Goal: Entertainment & Leisure: Consume media (video, audio)

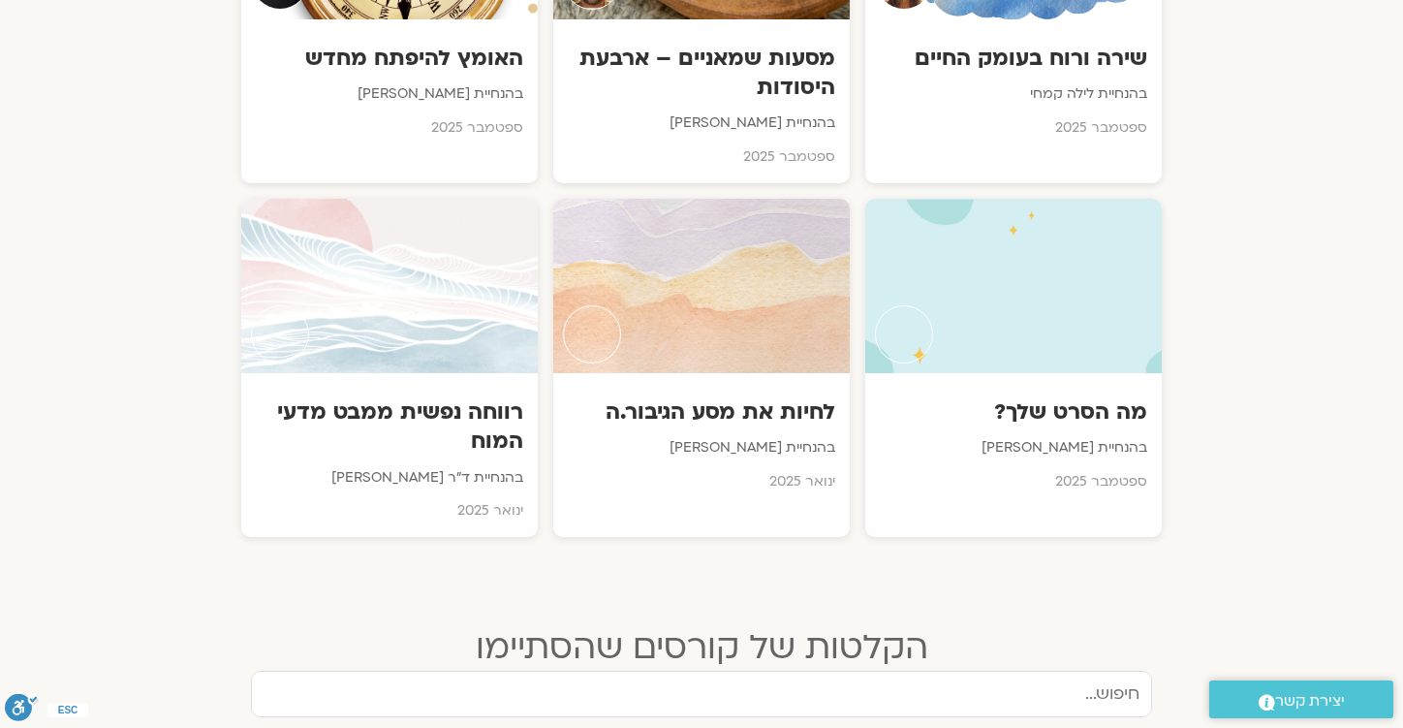
scroll to position [1267, 0]
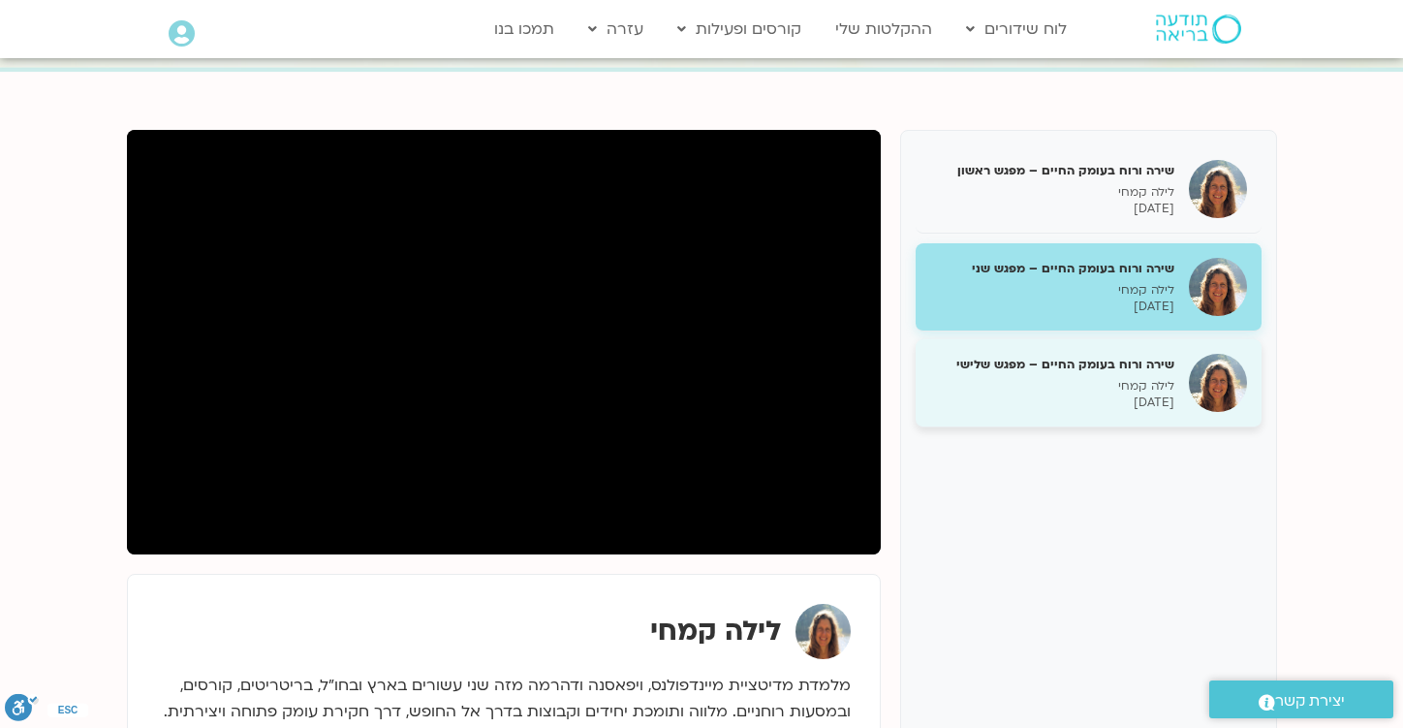
click at [1148, 391] on p "לילה קמחי" at bounding box center [1052, 386] width 244 height 16
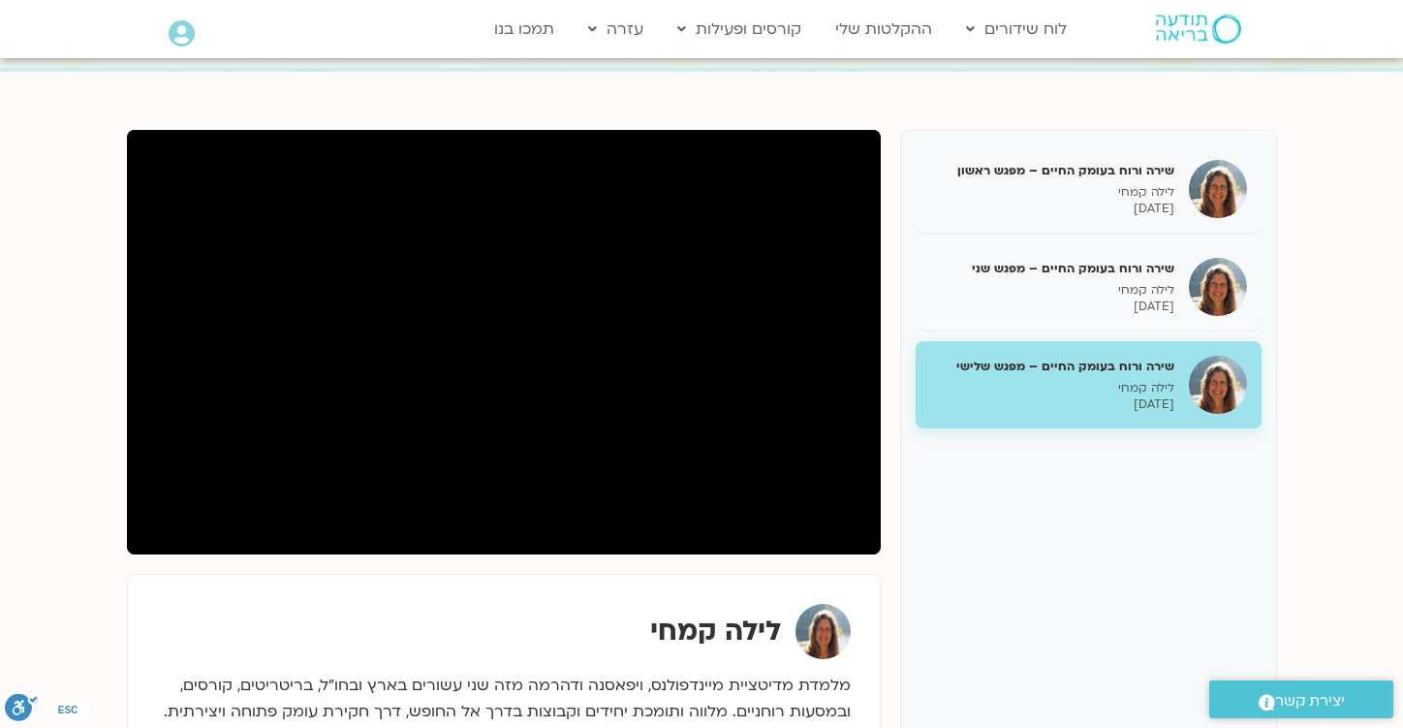
click at [540, 125] on div "שירה ורוח בעומק החיים – מפגש ראשון לילה קמחי 14/09/2025 שירה ורוח בעומק החיים –…" at bounding box center [702, 468] width 1170 height 697
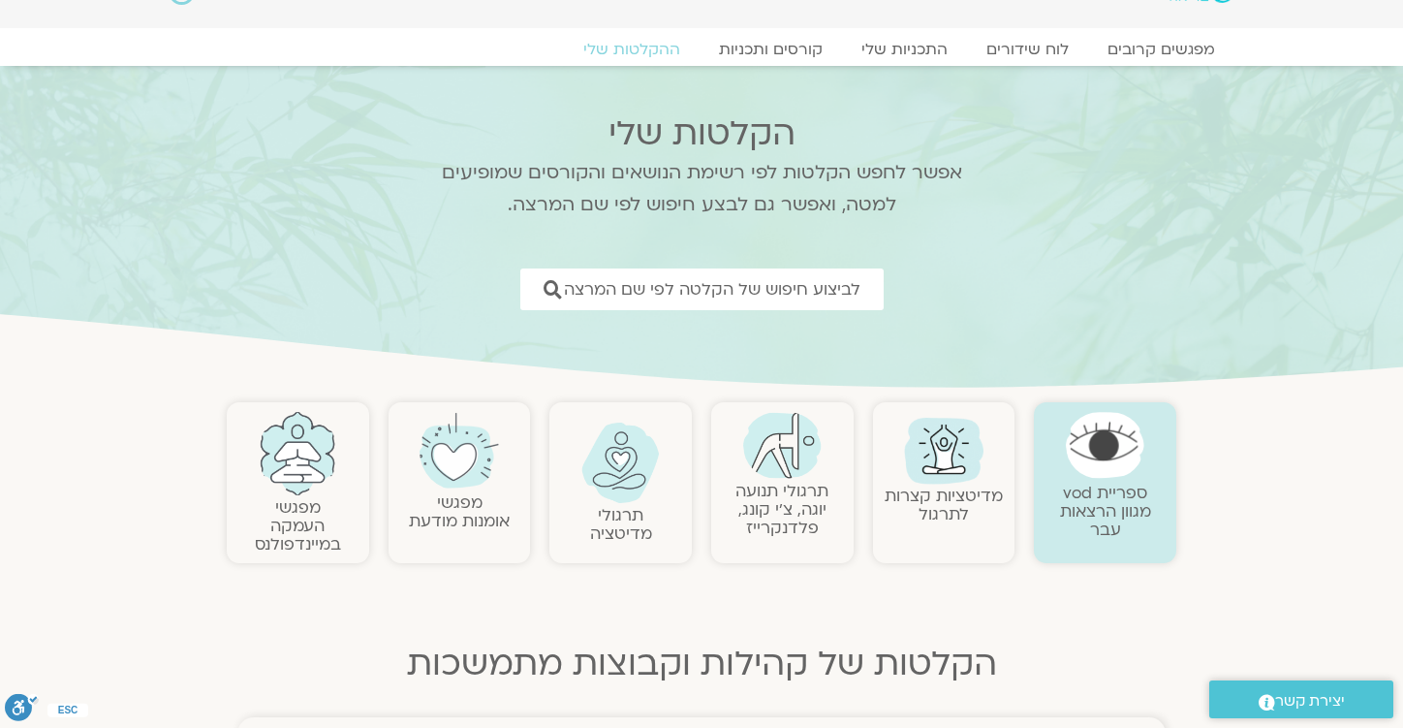
scroll to position [40, 0]
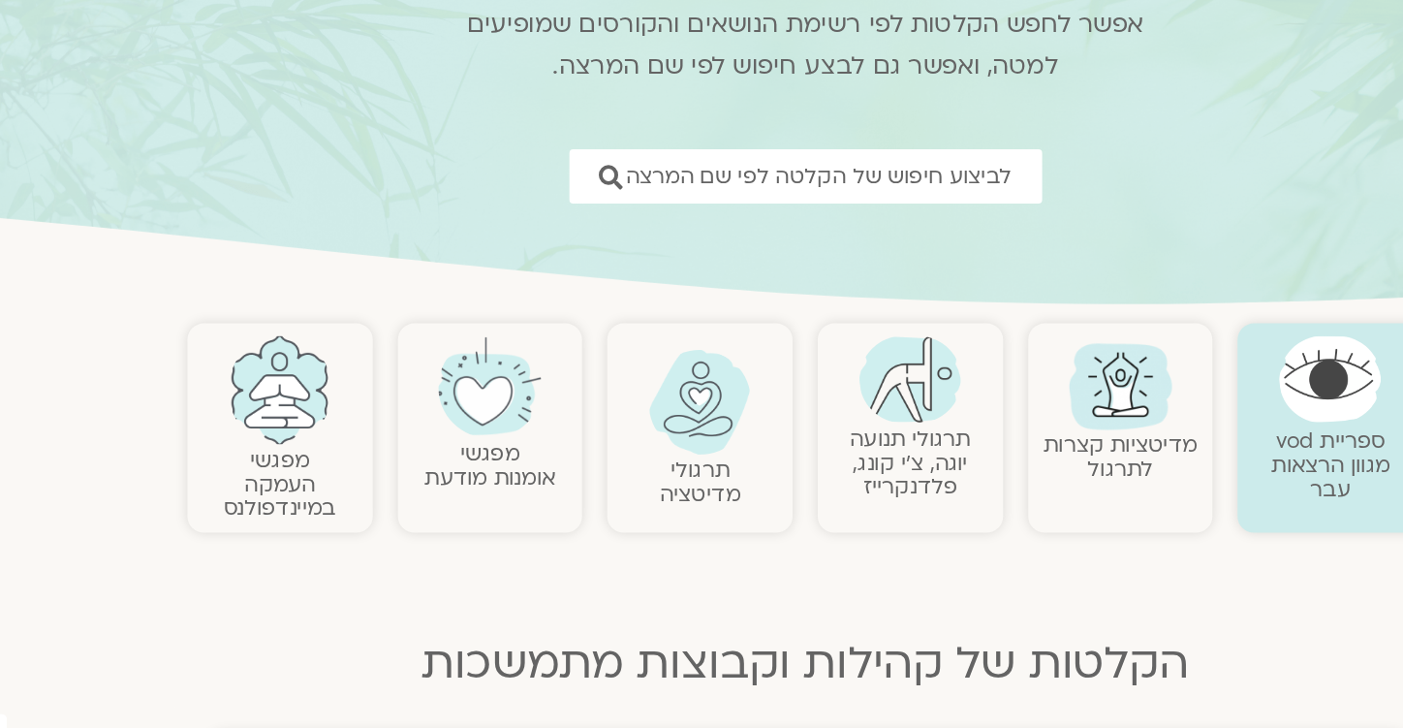
click at [619, 494] on img at bounding box center [620, 463] width 78 height 80
click at [617, 494] on img at bounding box center [620, 463] width 78 height 80
click at [624, 523] on link "תרגולי מדיטציה" at bounding box center [621, 525] width 62 height 41
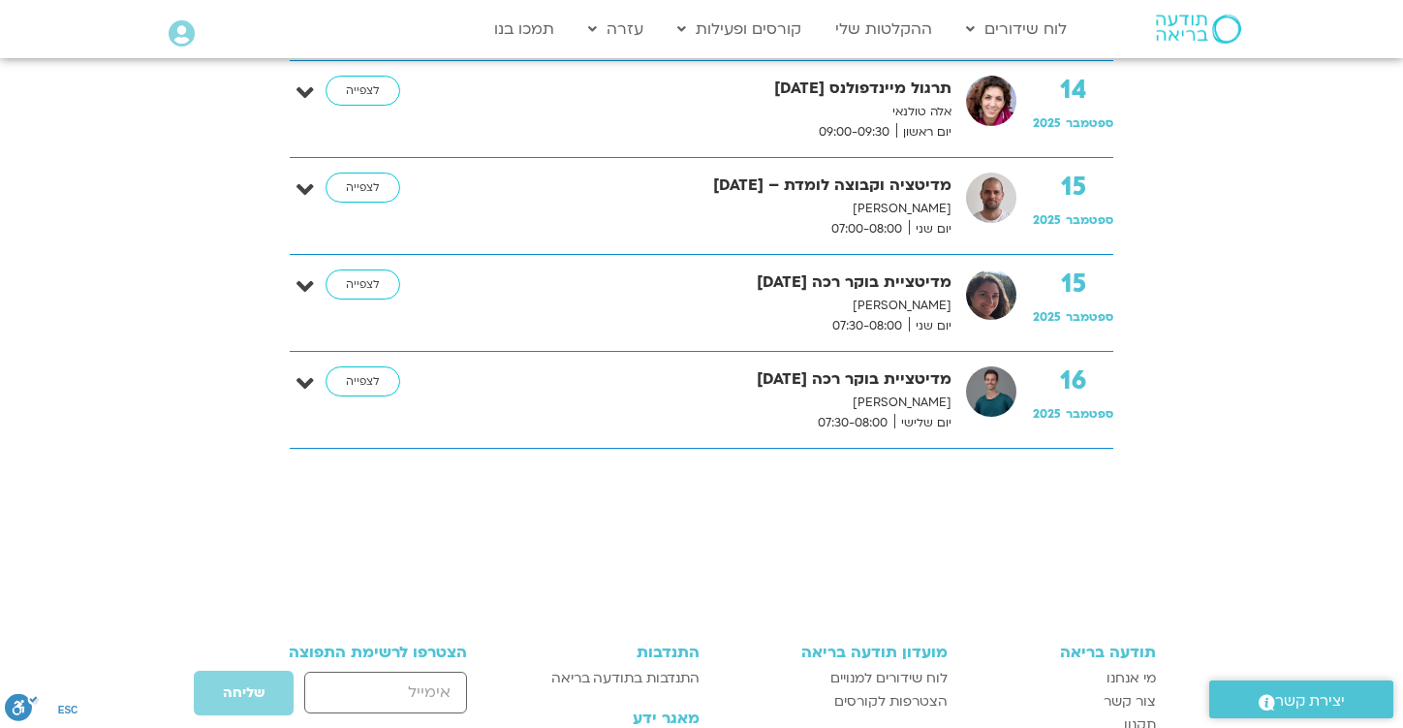
scroll to position [3217, 0]
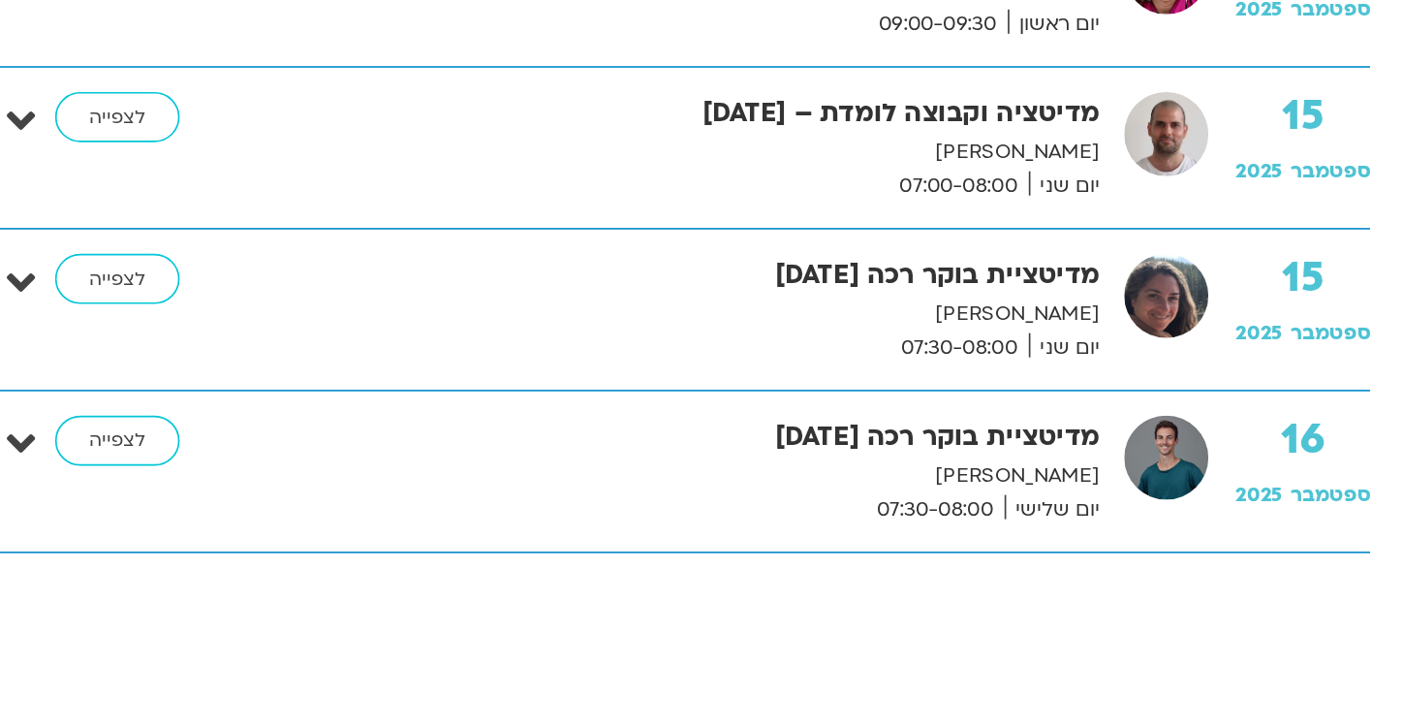
click at [873, 216] on p "דקל קנטי" at bounding box center [697, 210] width 509 height 20
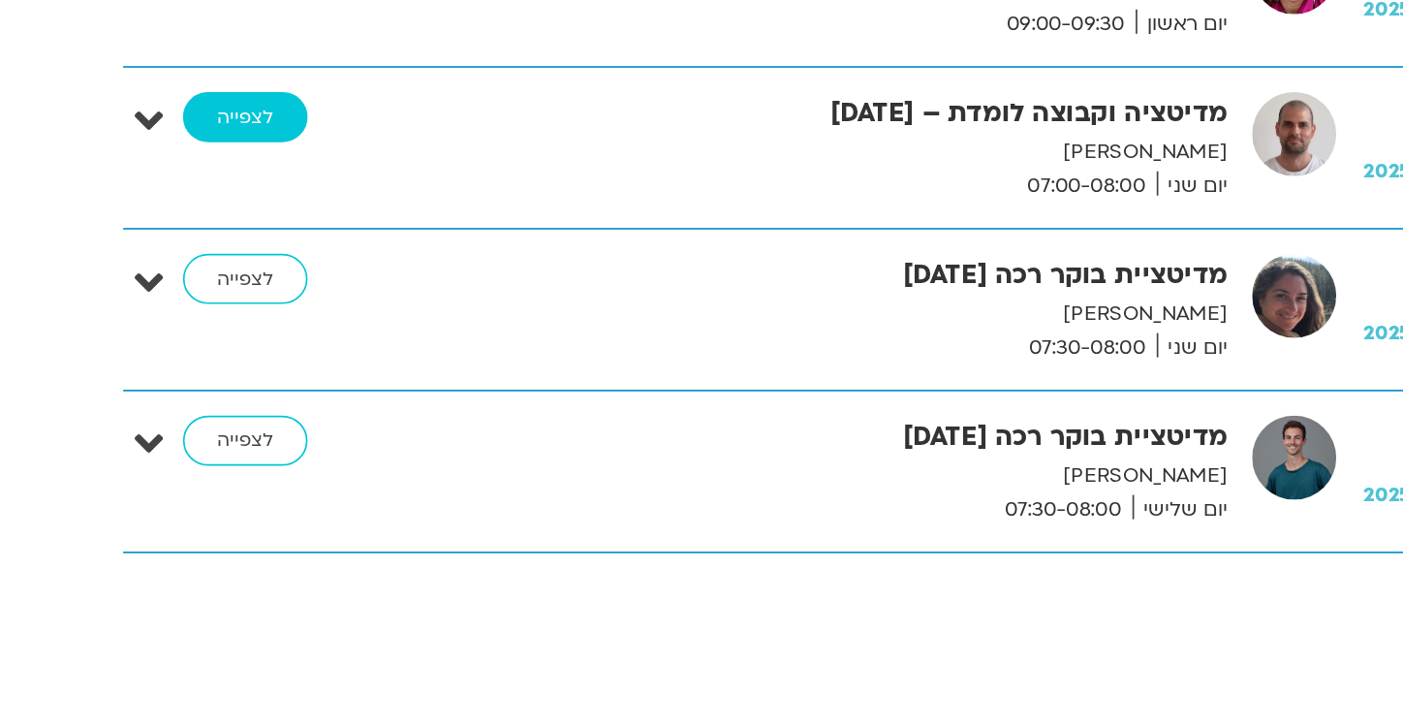
click at [365, 186] on link "לצפייה" at bounding box center [363, 188] width 75 height 31
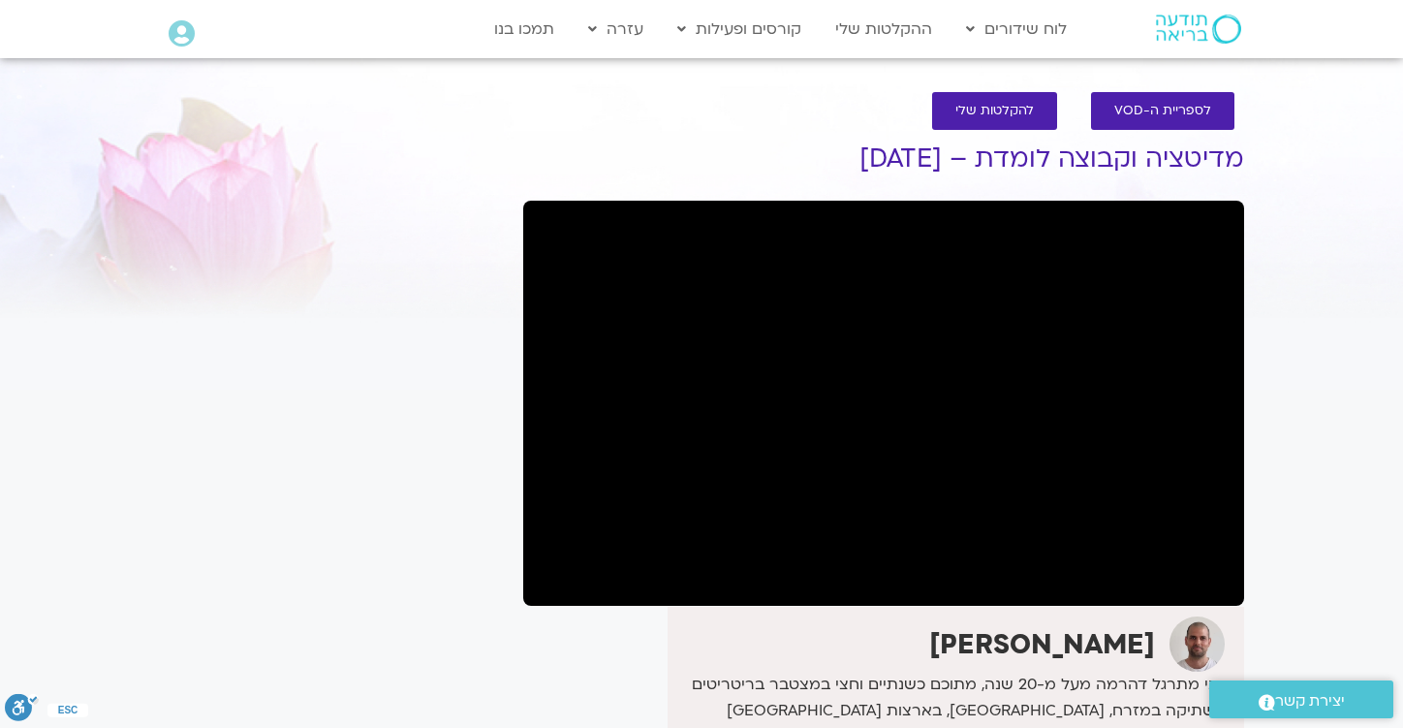
click at [466, 193] on div "It seems we can't find what you're looking for. It seems we can't find what you…" at bounding box center [331, 639] width 364 height 1057
